Goal: Information Seeking & Learning: Learn about a topic

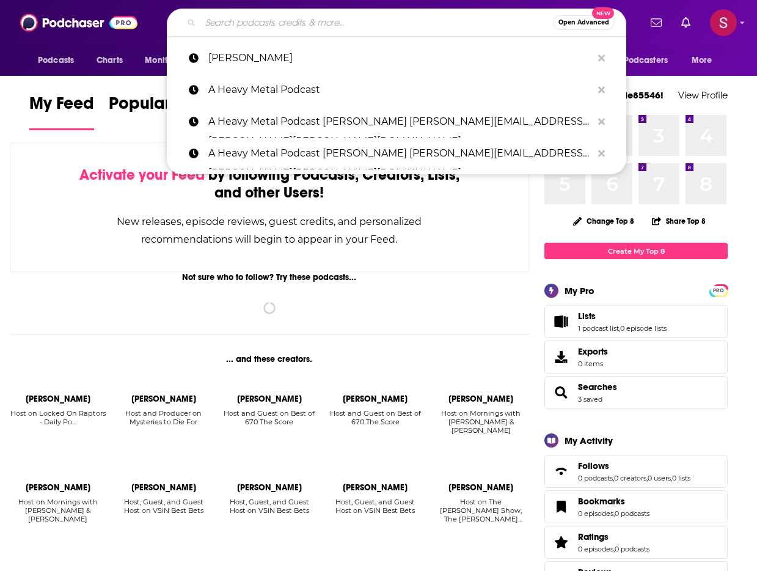
click at [350, 24] on input "Search podcasts, credits, & more..." at bounding box center [376, 23] width 353 height 20
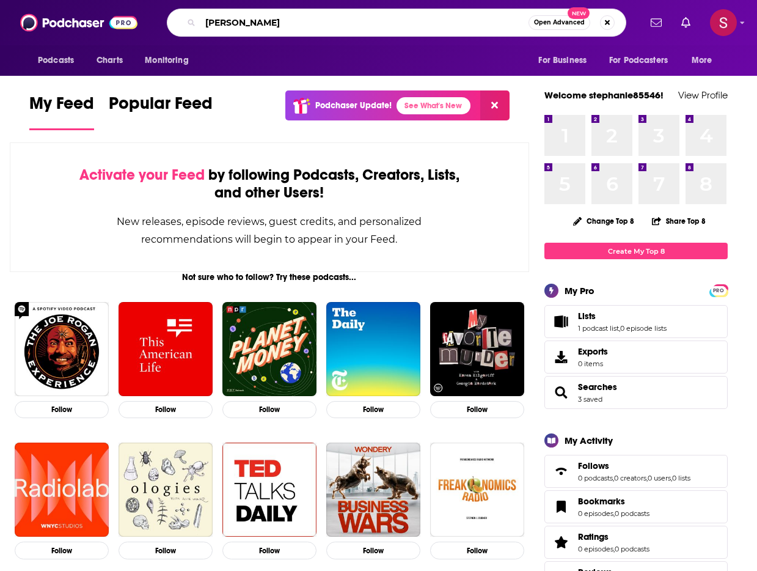
type input "[PERSON_NAME]"
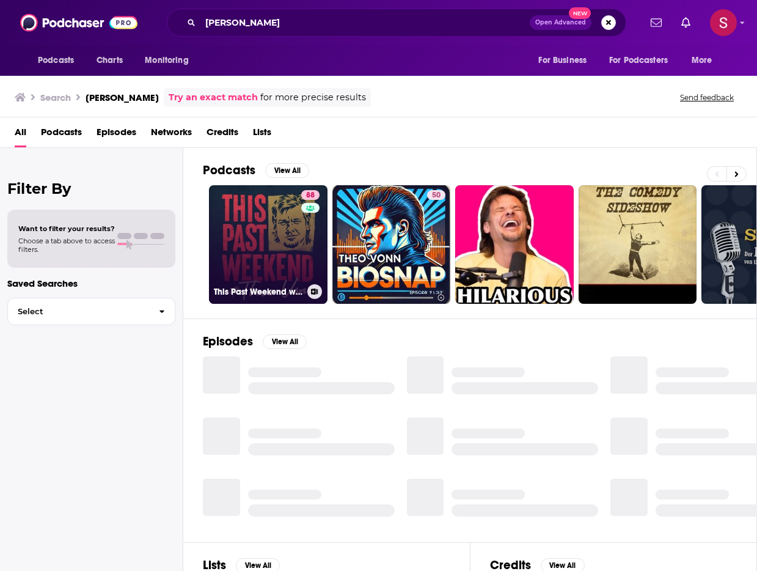
click at [268, 240] on link "88 This Past Weekend w/ [PERSON_NAME]" at bounding box center [268, 244] width 119 height 119
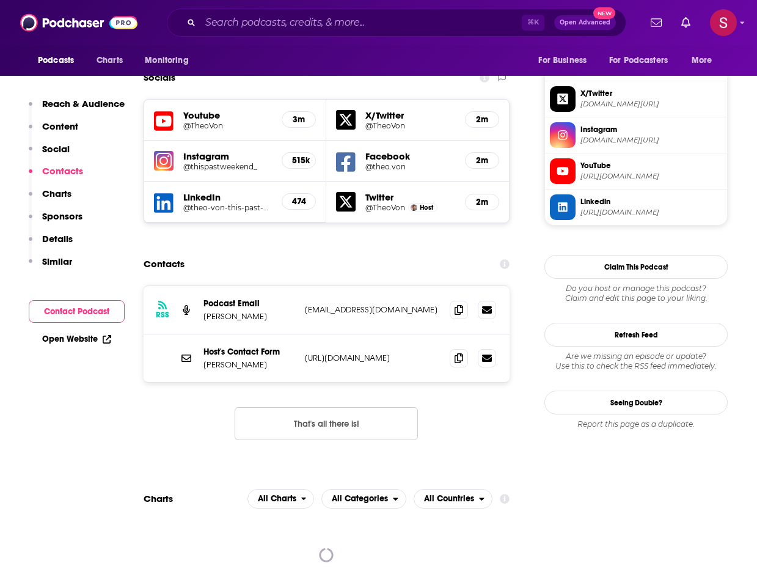
scroll to position [941, 0]
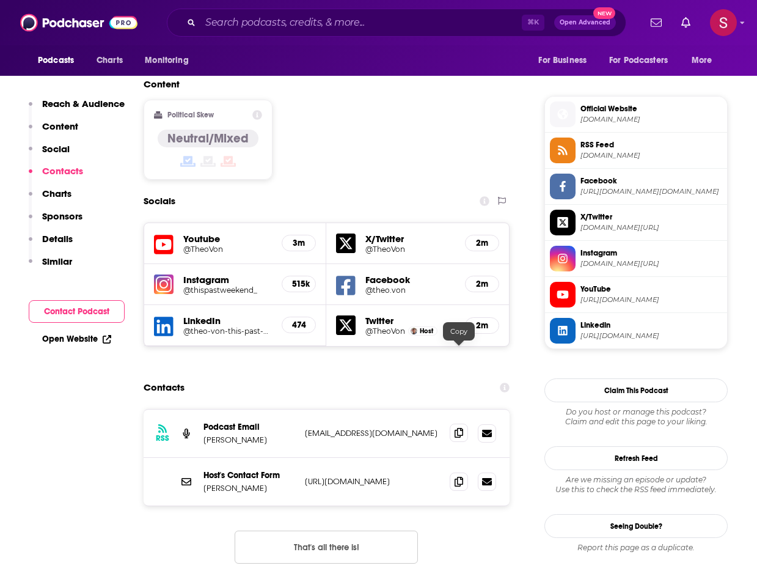
click at [463, 428] on icon at bounding box center [459, 433] width 9 height 10
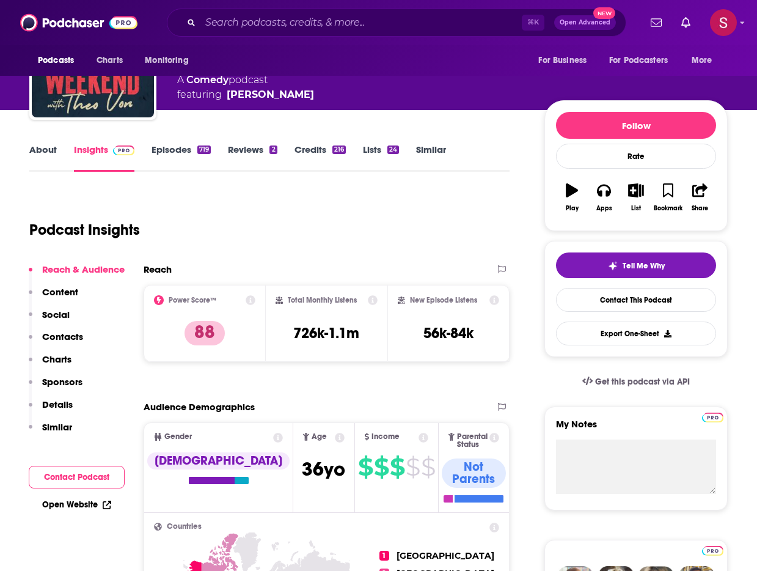
scroll to position [73, 0]
